Goal: Information Seeking & Learning: Learn about a topic

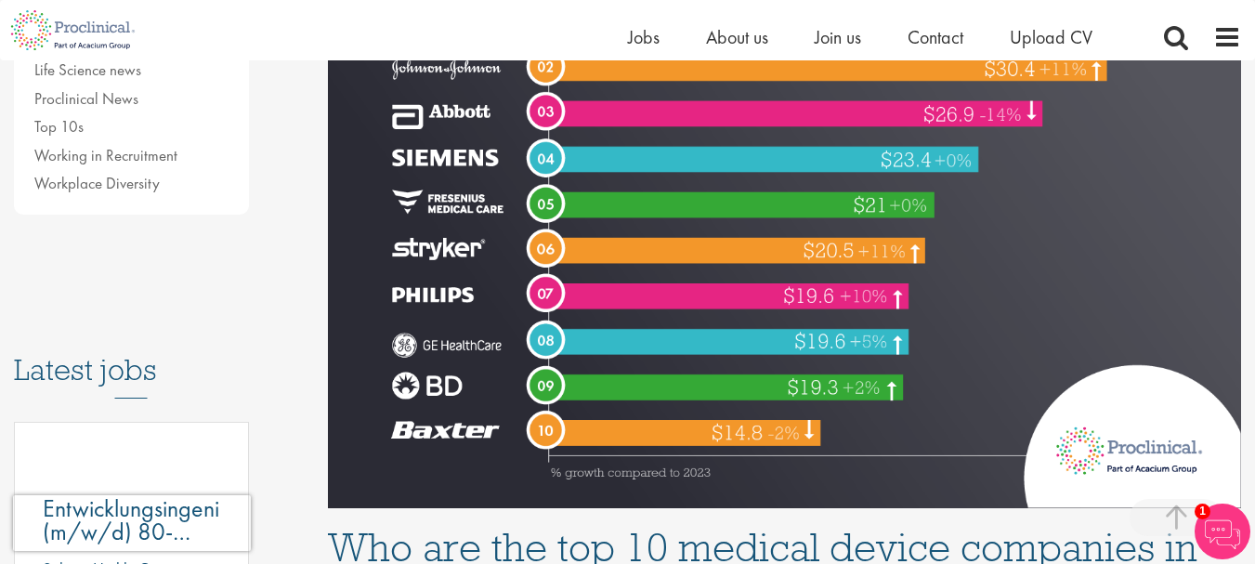
scroll to position [696, 0]
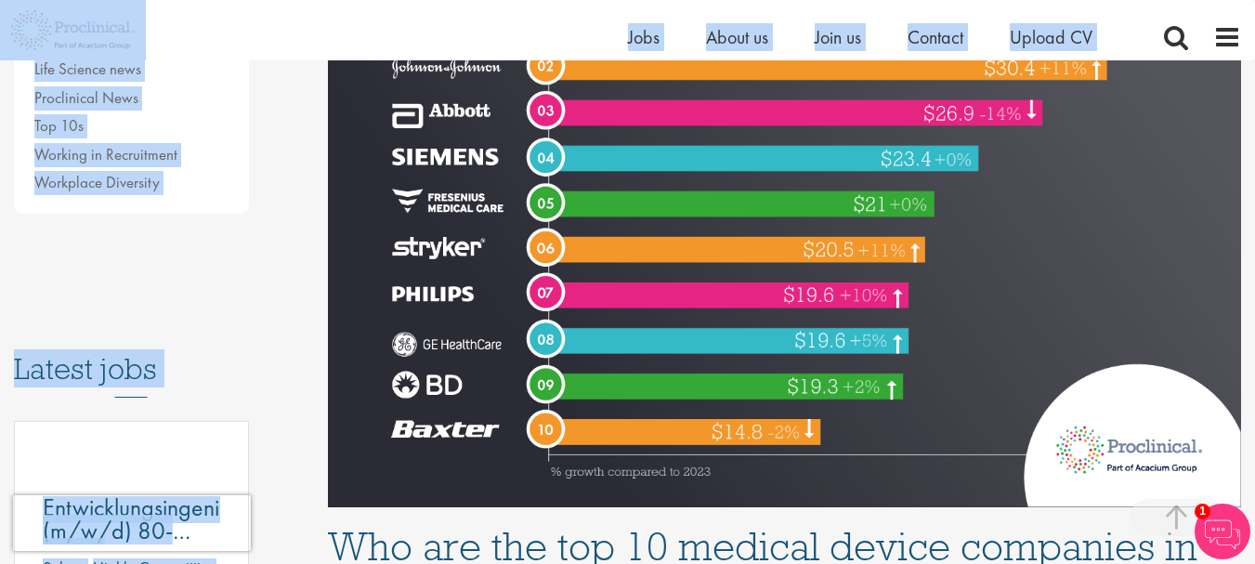
drag, startPoint x: 385, startPoint y: 59, endPoint x: 430, endPoint y: 429, distance: 373.5
click at [397, 379] on img at bounding box center [784, 126] width 913 height 762
click at [482, 410] on img at bounding box center [784, 126] width 913 height 762
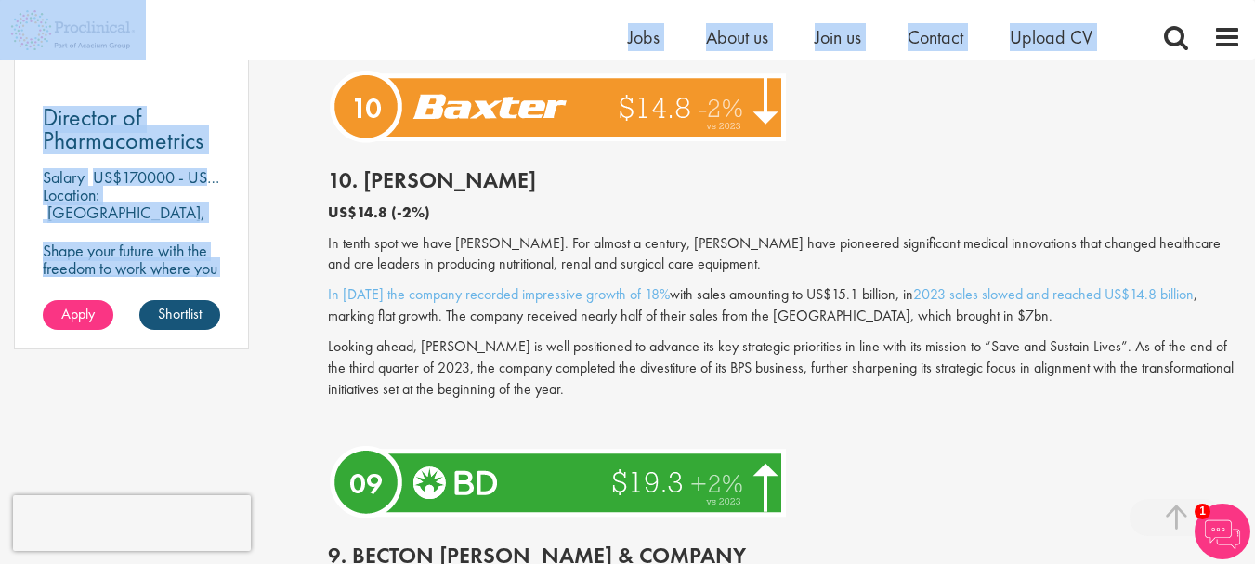
scroll to position [1466, 0]
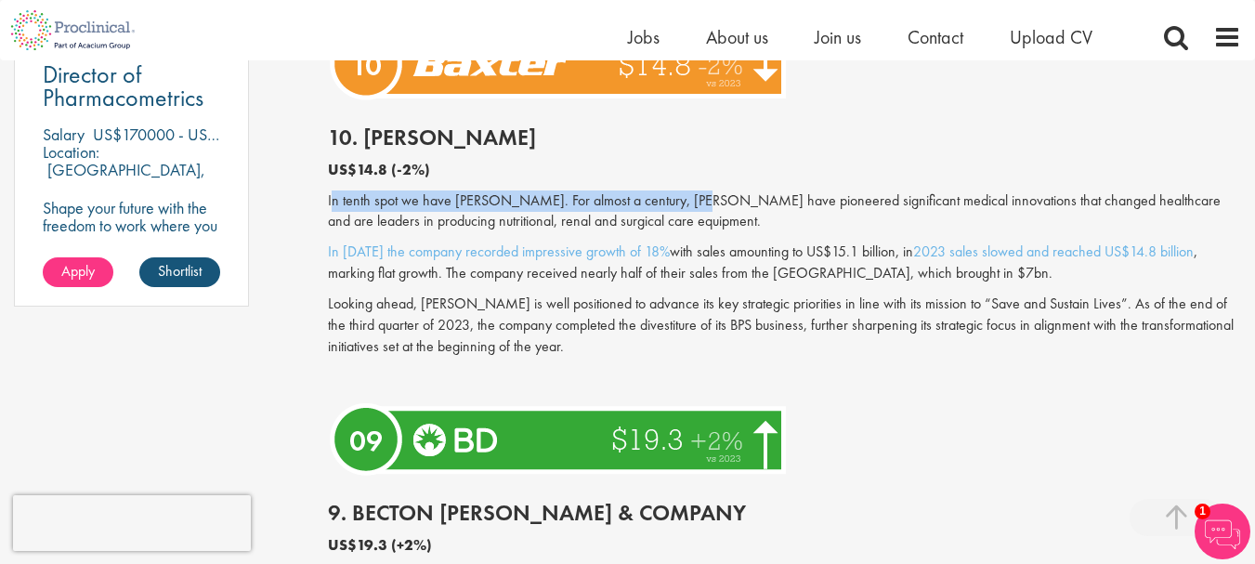
drag, startPoint x: 333, startPoint y: 204, endPoint x: 678, endPoint y: 187, distance: 346.1
click at [678, 187] on div "10. [PERSON_NAME] US$14.8 (-2%) In tenth spot we have [PERSON_NAME]. For almost…" at bounding box center [784, 252] width 941 height 290
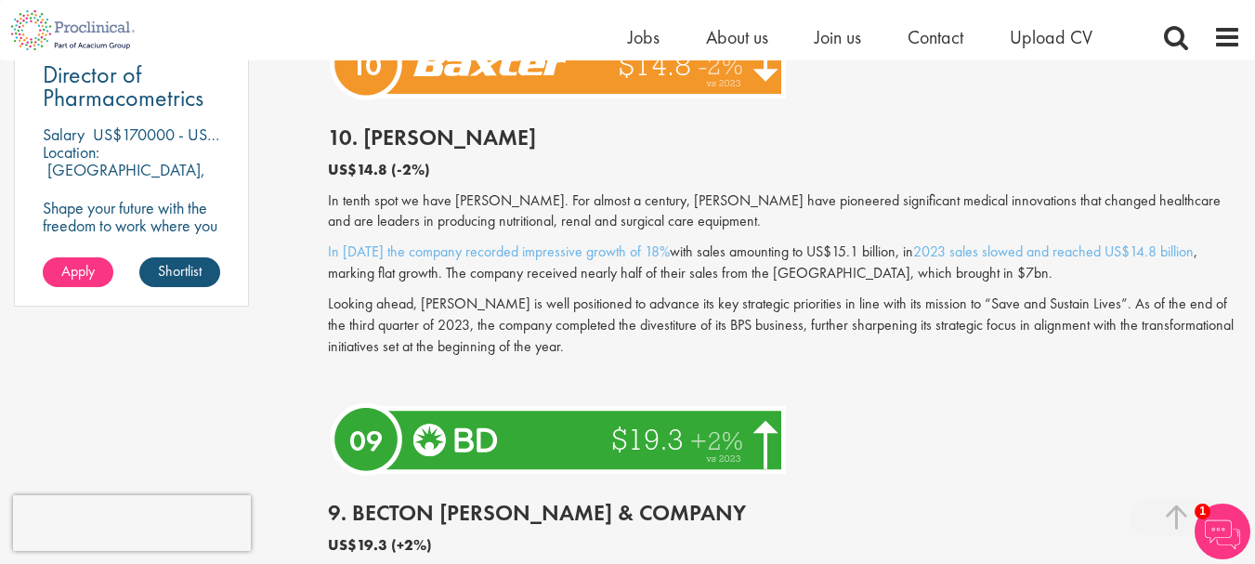
click at [754, 200] on p "In tenth spot we have [PERSON_NAME]. For almost a century, [PERSON_NAME] have p…" at bounding box center [784, 211] width 913 height 43
drag, startPoint x: 698, startPoint y: 244, endPoint x: 817, endPoint y: 243, distance: 118.9
click at [817, 243] on p "In [DATE] the company recorded impressive growth of 18% with sales amounting to…" at bounding box center [784, 263] width 913 height 43
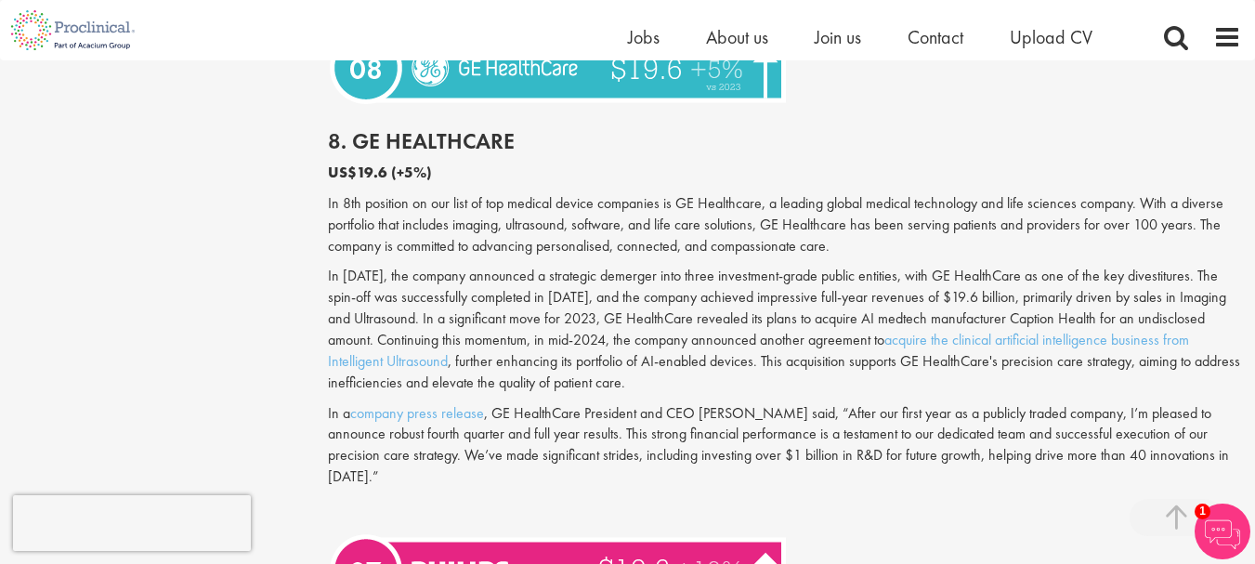
scroll to position [2303, 0]
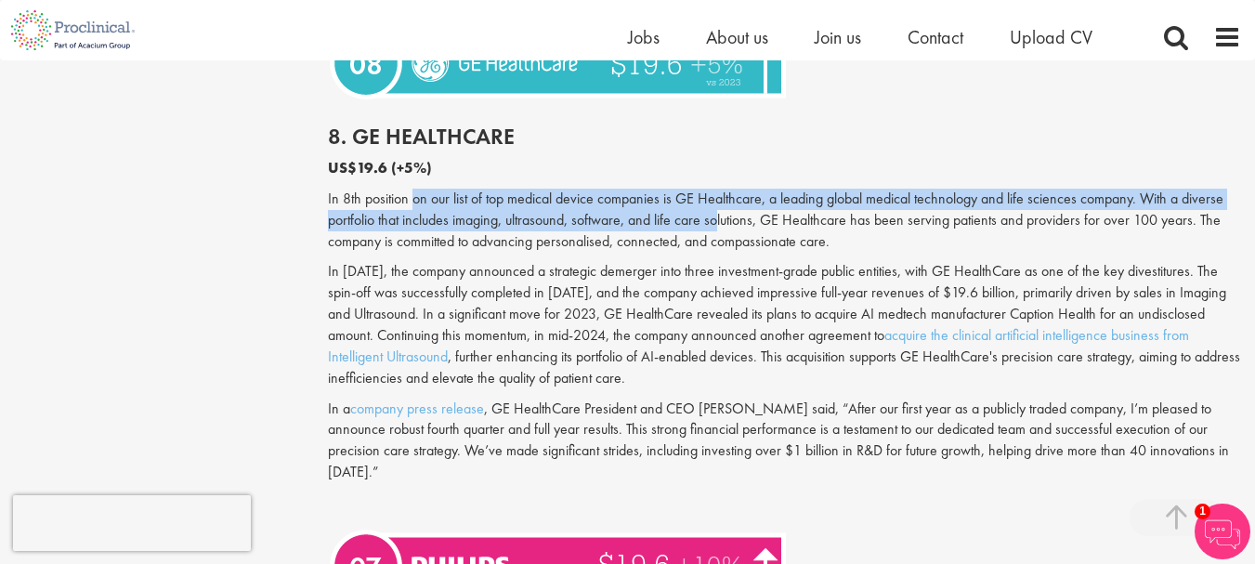
drag, startPoint x: 413, startPoint y: 201, endPoint x: 719, endPoint y: 214, distance: 306.0
click at [719, 214] on p "In 8th position on our list of top medical device companies is GE Healthcare, a…" at bounding box center [784, 221] width 913 height 64
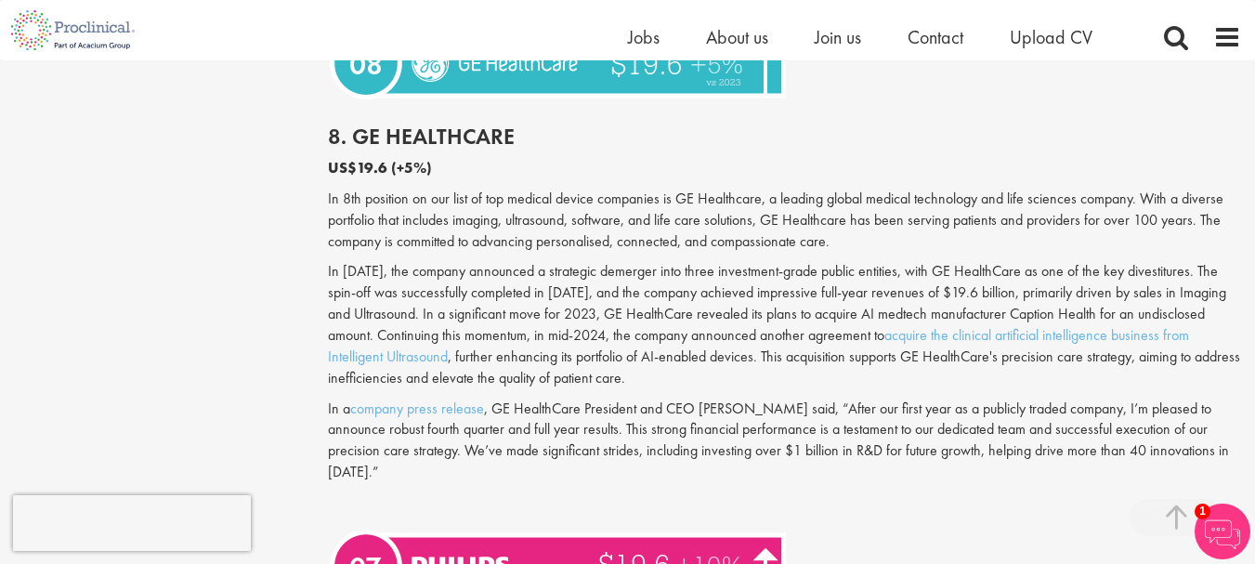
click at [639, 159] on p "US$19.6 (+5%)" at bounding box center [784, 168] width 913 height 21
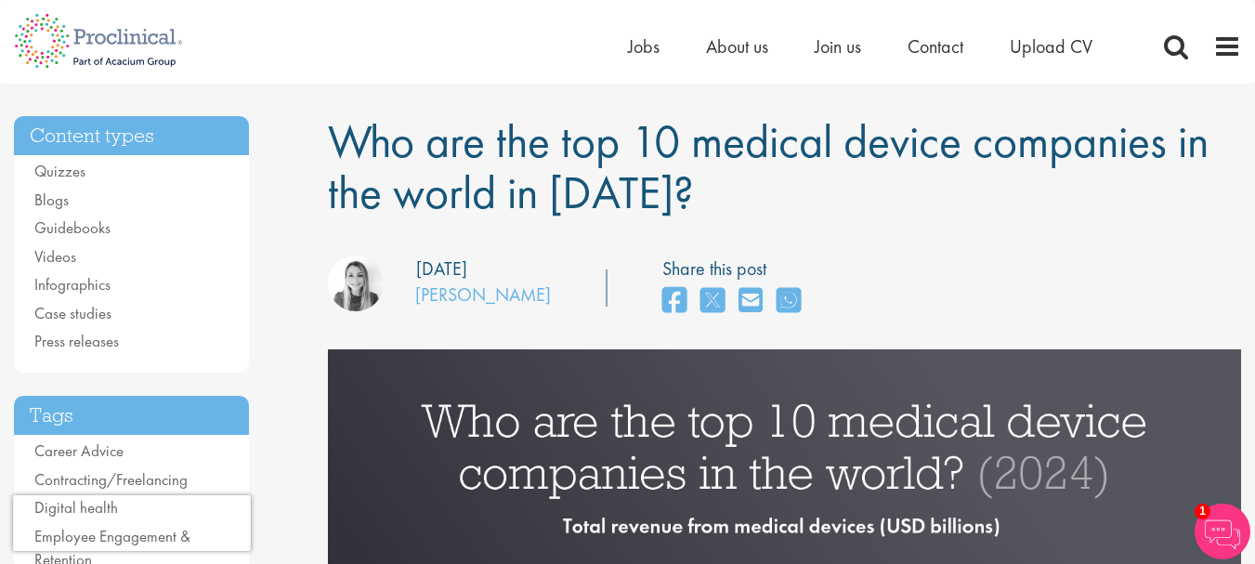
scroll to position [0, 0]
